Goal: Task Accomplishment & Management: Manage account settings

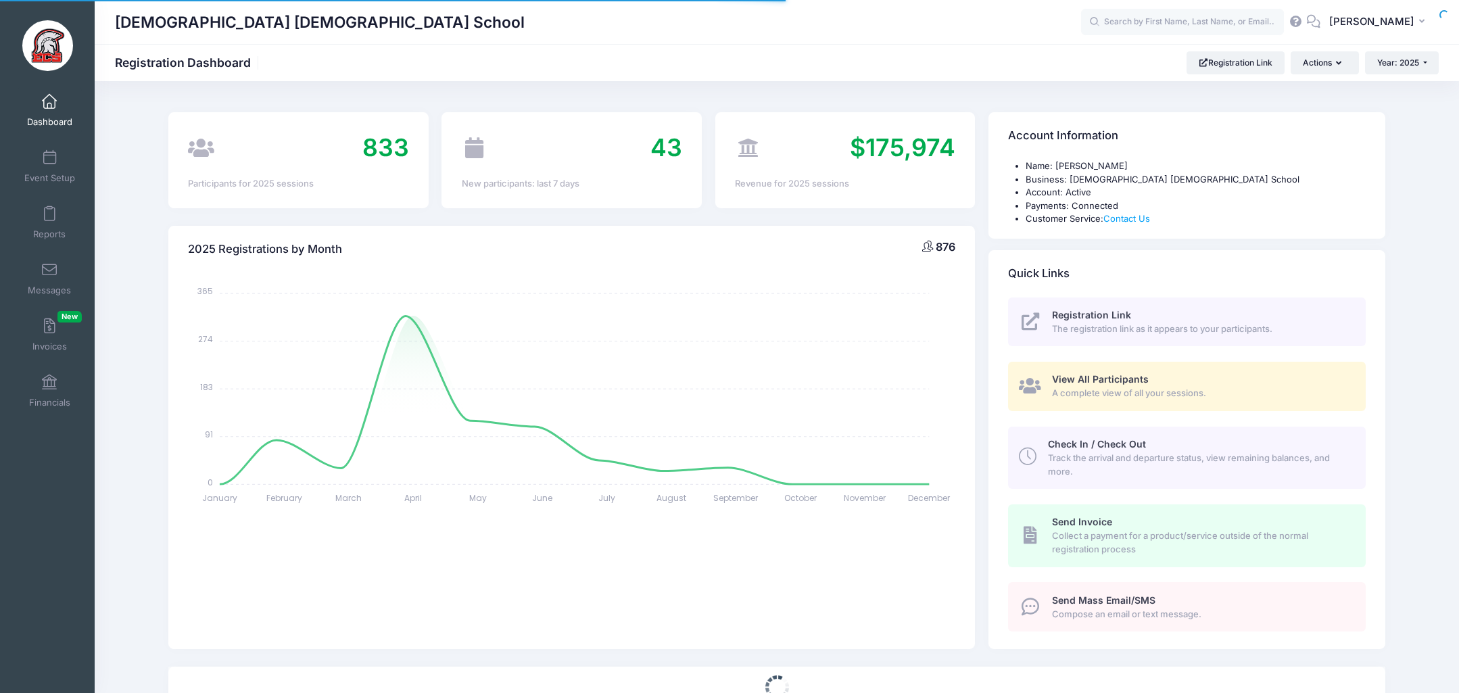
select select
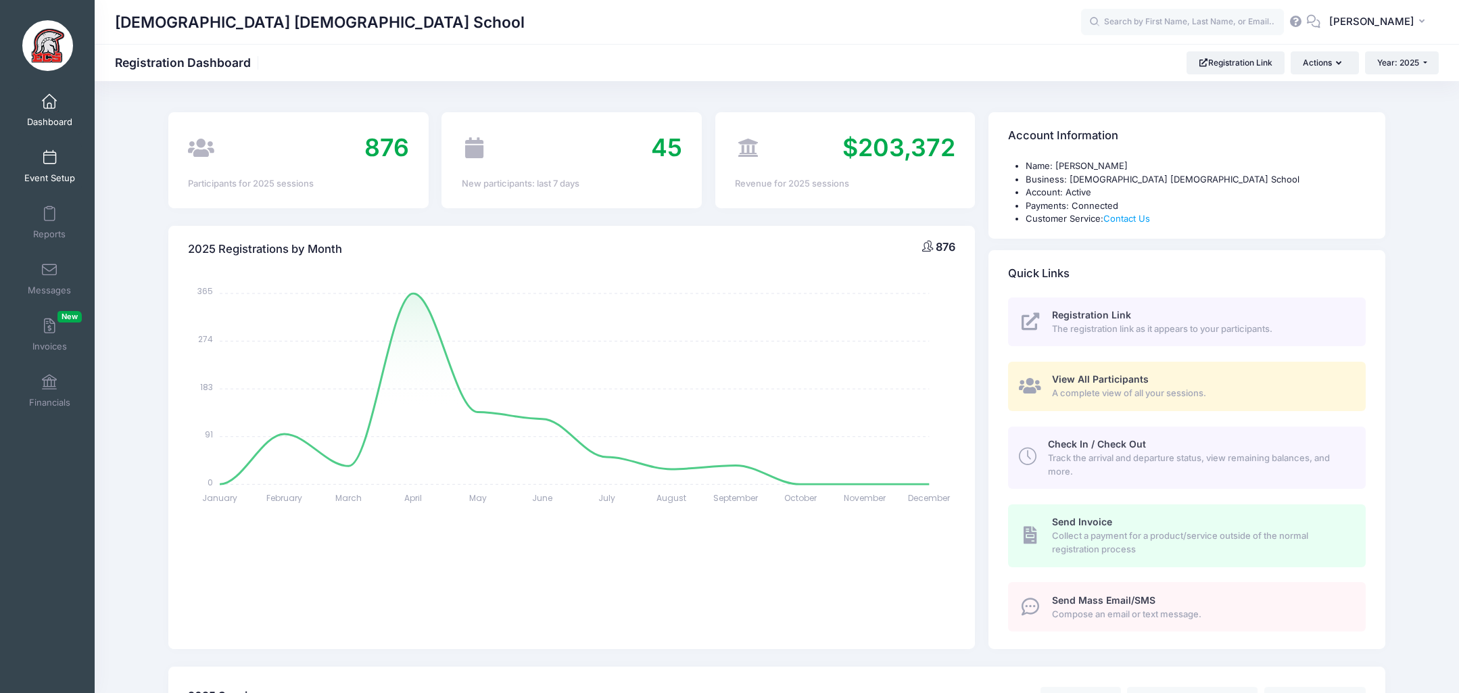
click at [45, 168] on link "Event Setup" at bounding box center [50, 166] width 64 height 47
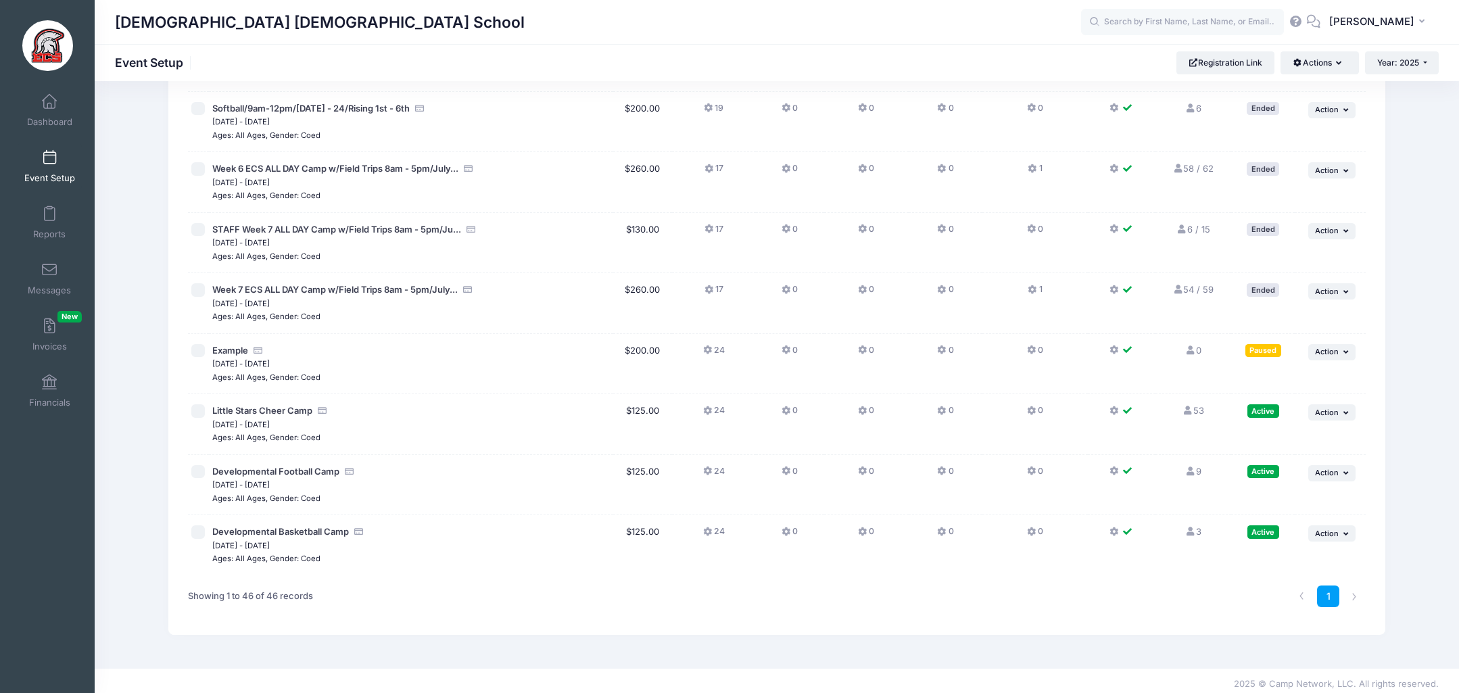
scroll to position [2391, 0]
